Goal: Task Accomplishment & Management: Manage account settings

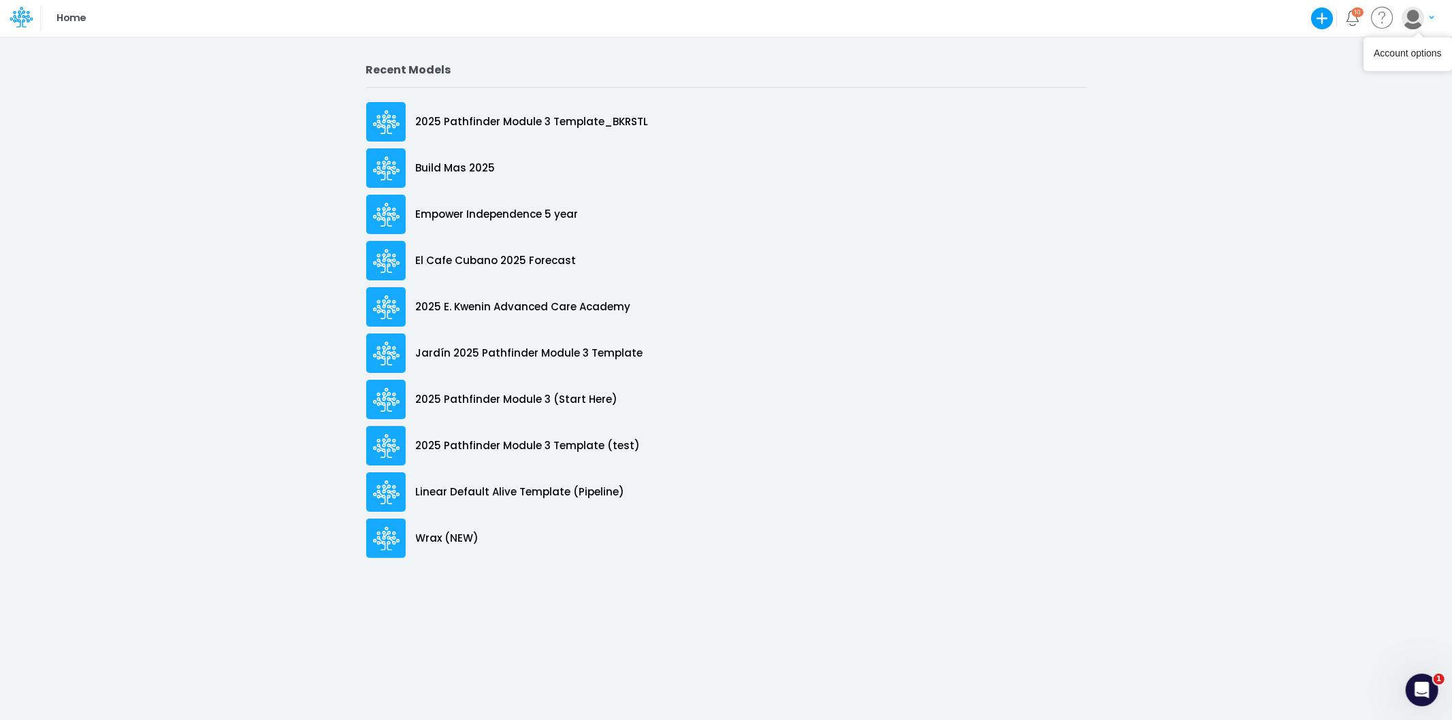
click at [1422, 15] on img "button" at bounding box center [1413, 18] width 22 height 22
click at [1333, 78] on button "Log out" at bounding box center [1363, 79] width 146 height 21
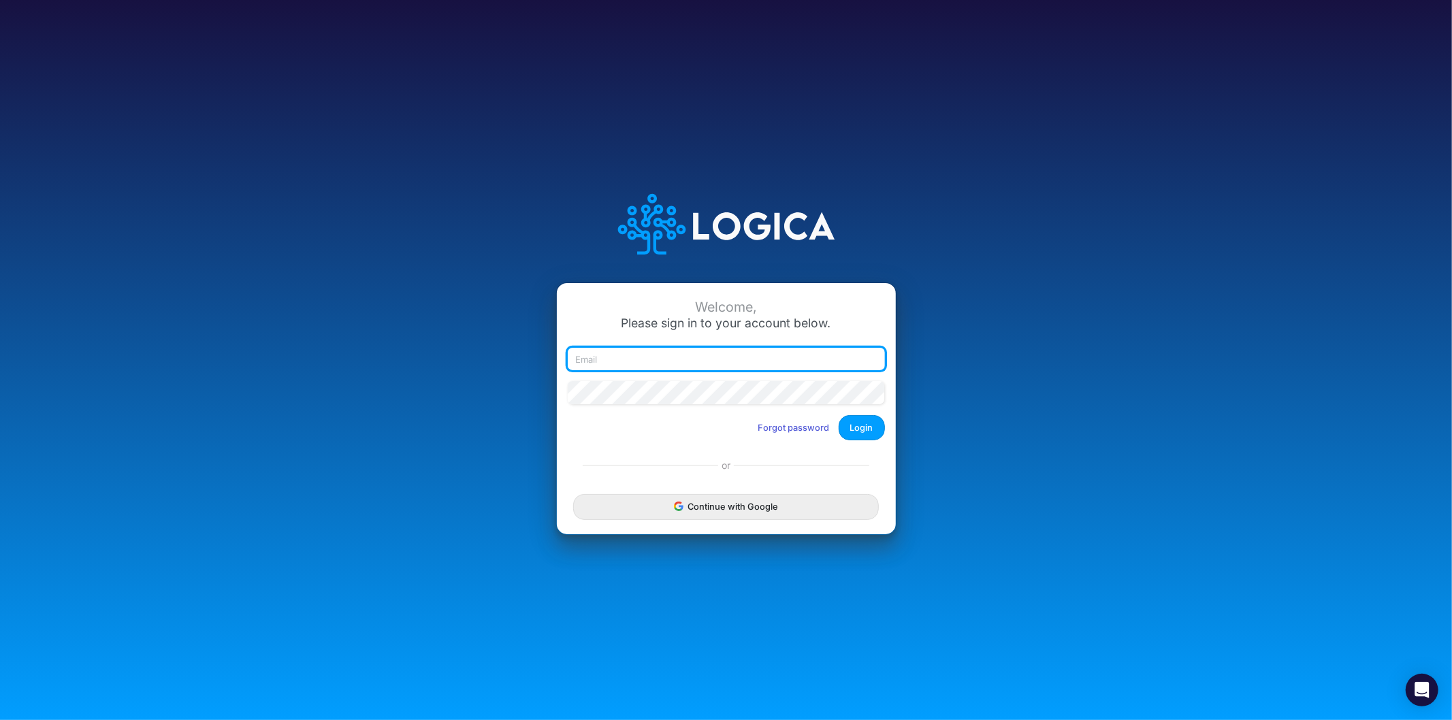
type input "[EMAIL_ADDRESS][PERSON_NAME][PERSON_NAME][DOMAIN_NAME]"
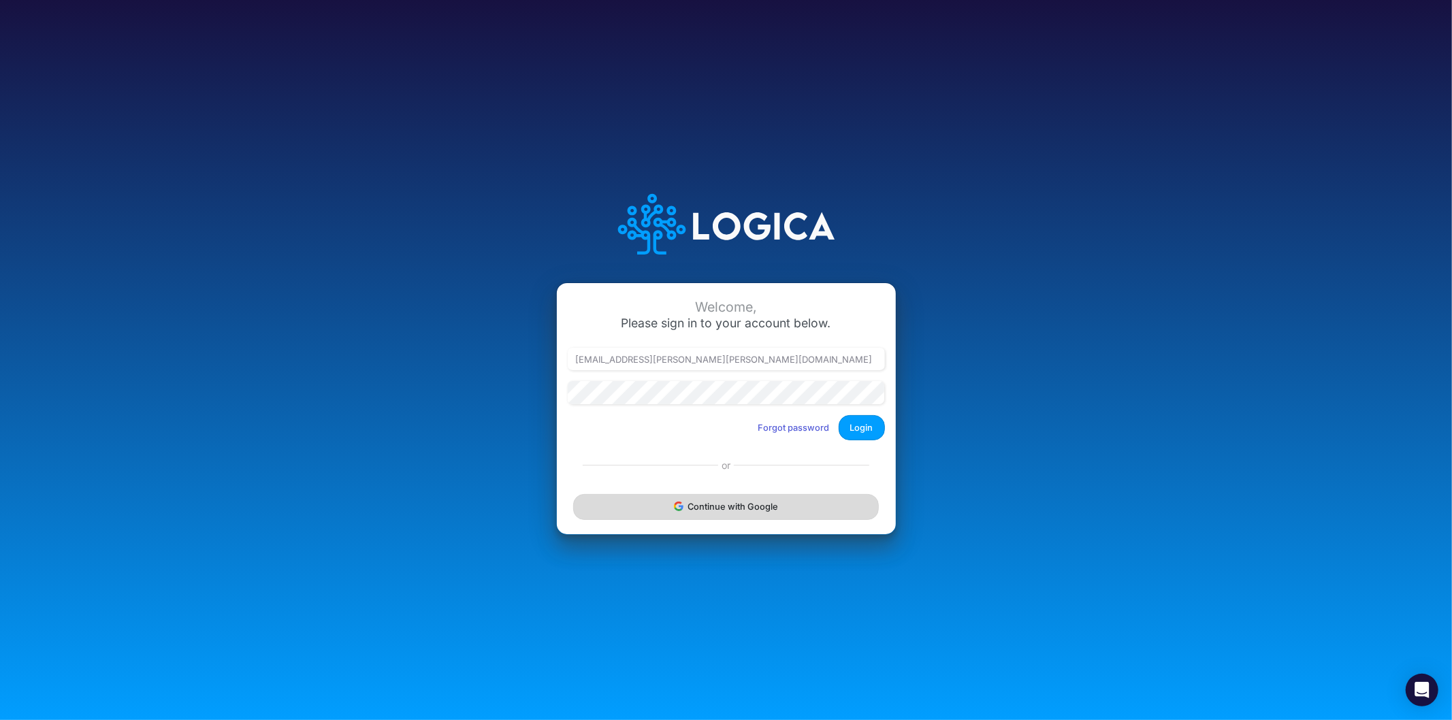
click at [750, 506] on button "Continue with Google" at bounding box center [725, 506] width 305 height 25
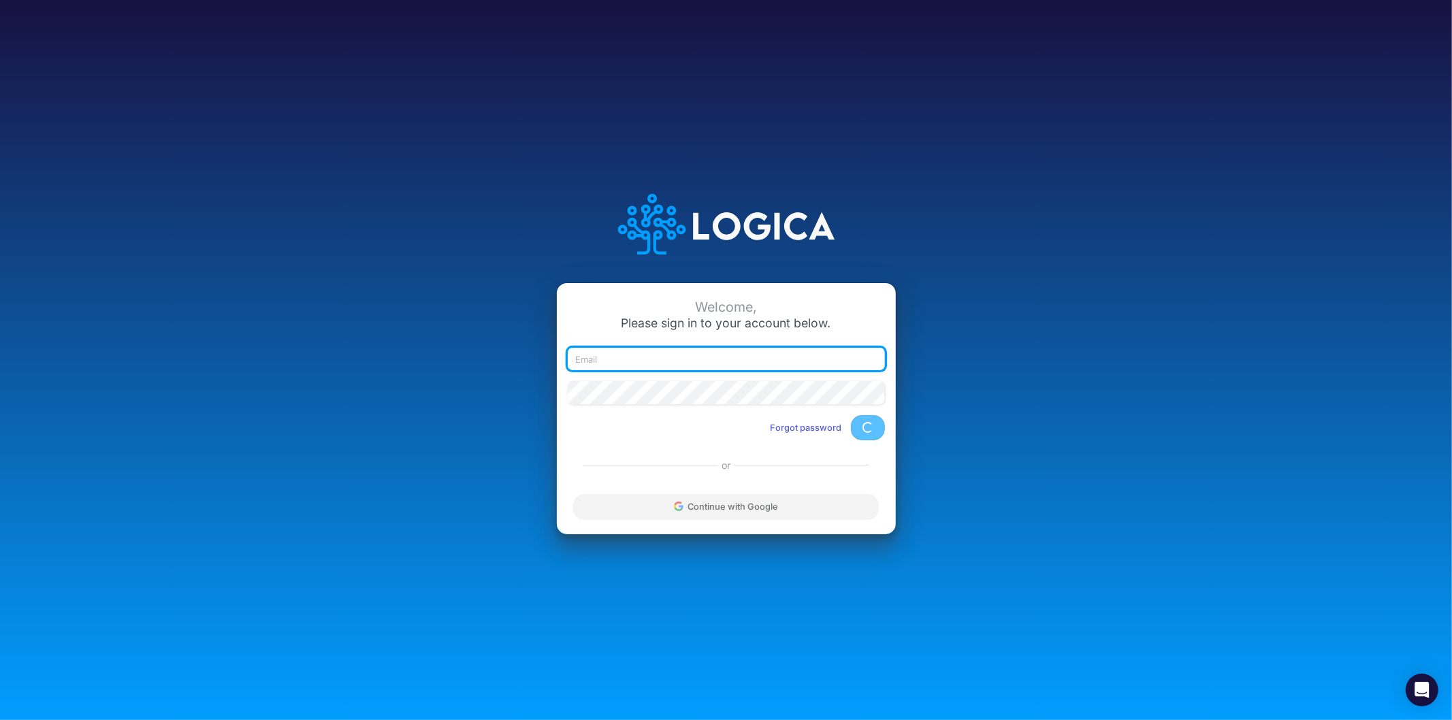
type input "[EMAIL_ADDRESS][PERSON_NAME][PERSON_NAME][DOMAIN_NAME]"
